Goal: Task Accomplishment & Management: Manage account settings

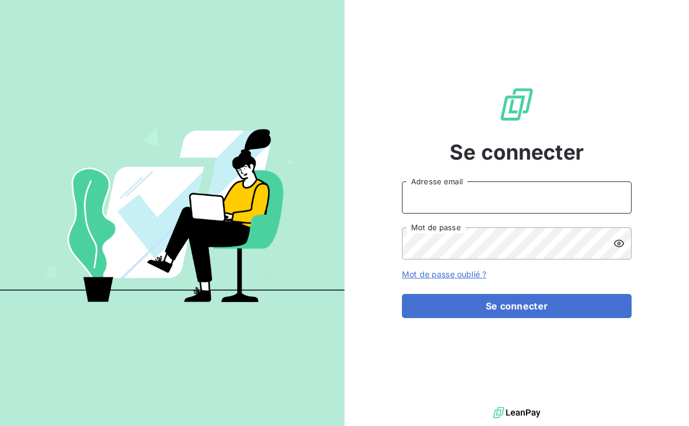
click at [467, 192] on input "Adresse email" at bounding box center [517, 197] width 230 height 32
type input "[PERSON_NAME][EMAIL_ADDRESS][PERSON_NAME][DOMAIN_NAME]"
click at [402, 294] on button "Se connecter" at bounding box center [517, 306] width 230 height 24
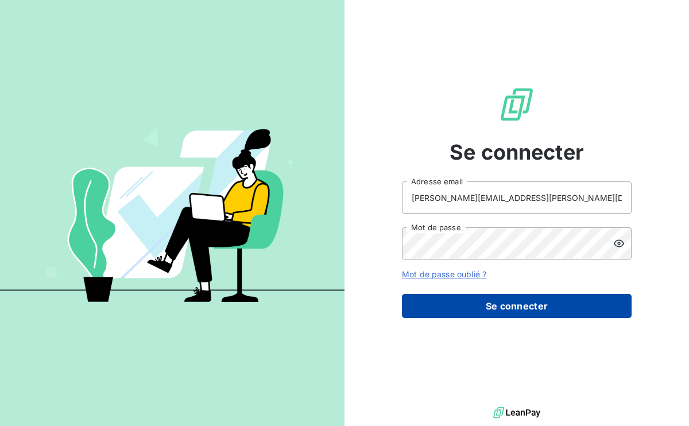
click at [493, 301] on button "Se connecter" at bounding box center [517, 306] width 230 height 24
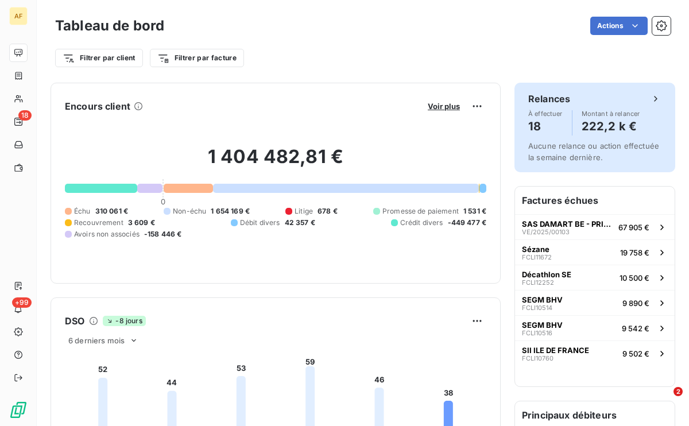
click at [605, 125] on h4 "222,2 k €" at bounding box center [610, 126] width 59 height 18
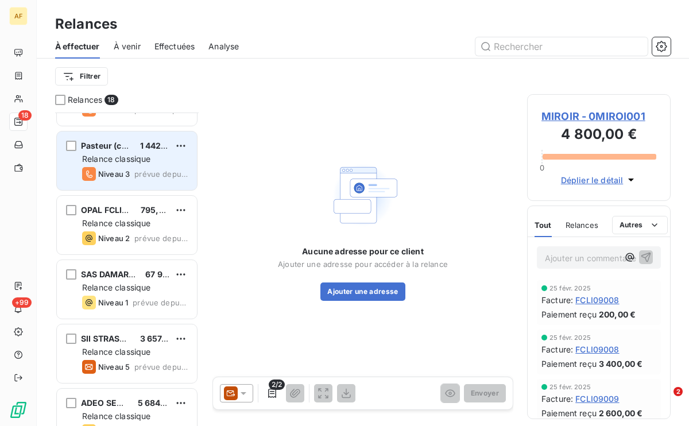
scroll to position [565, 0]
